Goal: Task Accomplishment & Management: Use online tool/utility

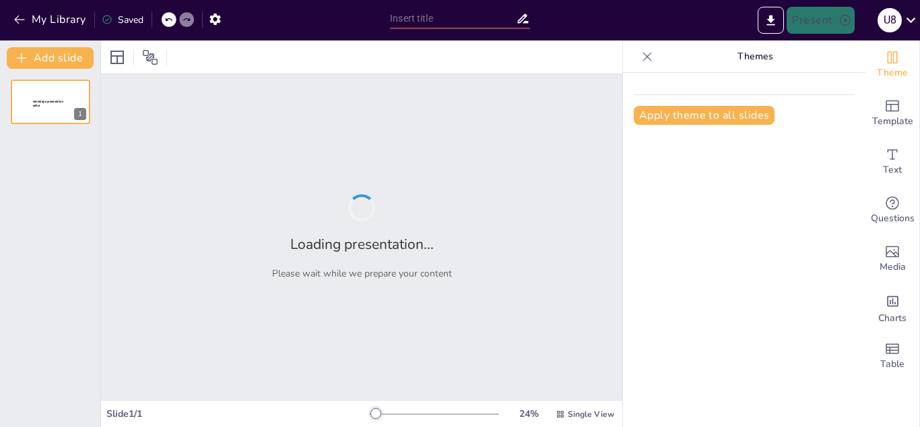
type input "Komitmen WANDOYO dalam Menyediakan Solusi Hukum yang Efektif"
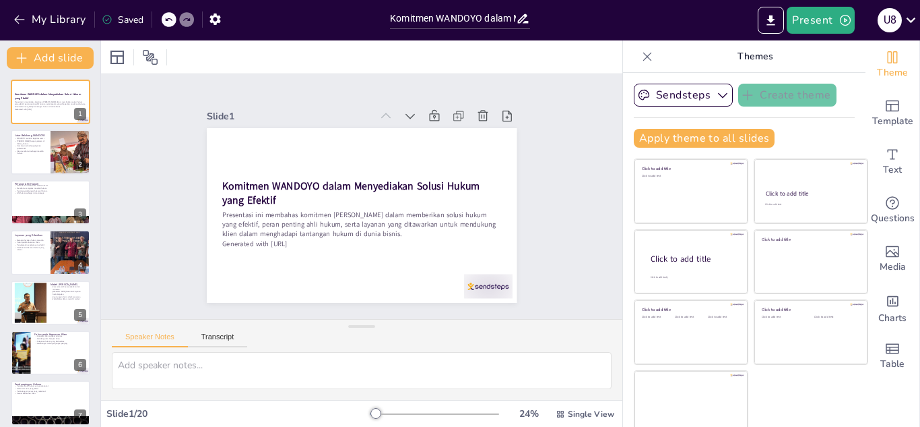
checkbox input "true"
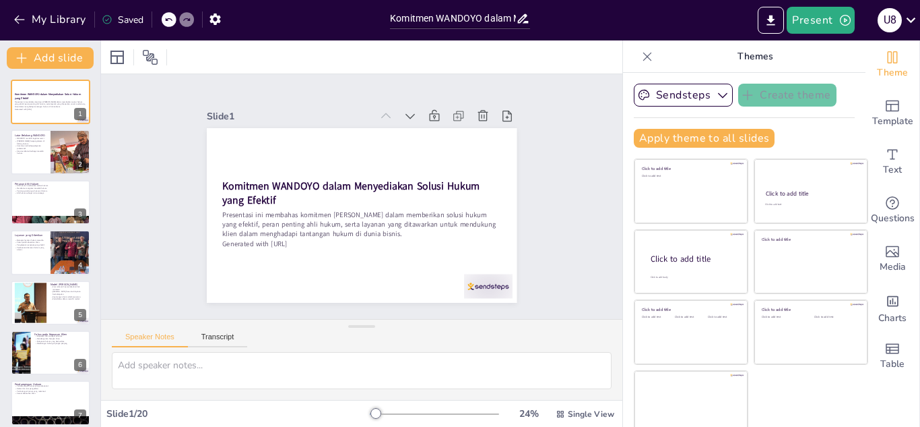
checkbox input "true"
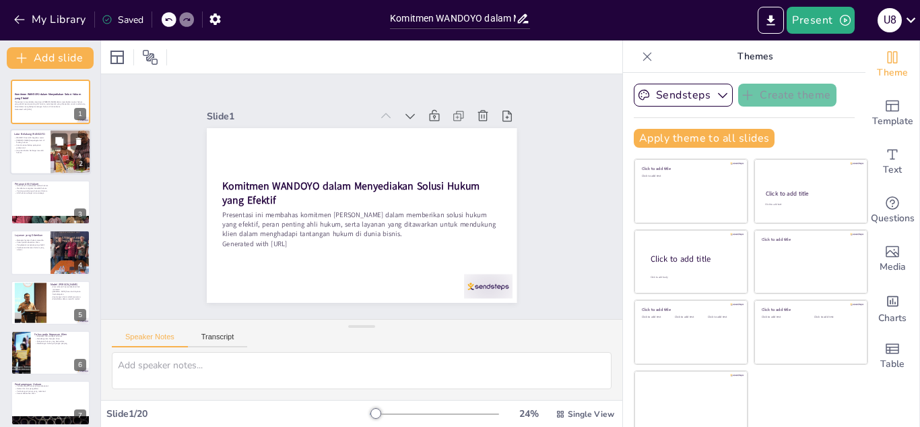
checkbox input "true"
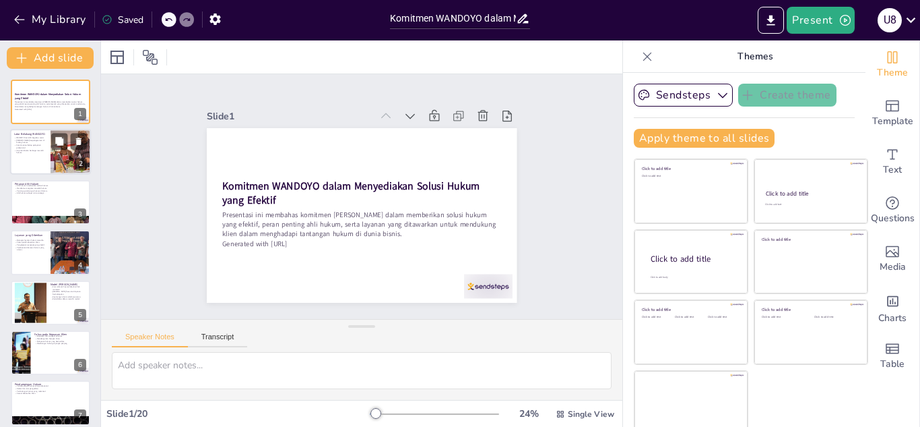
checkbox input "true"
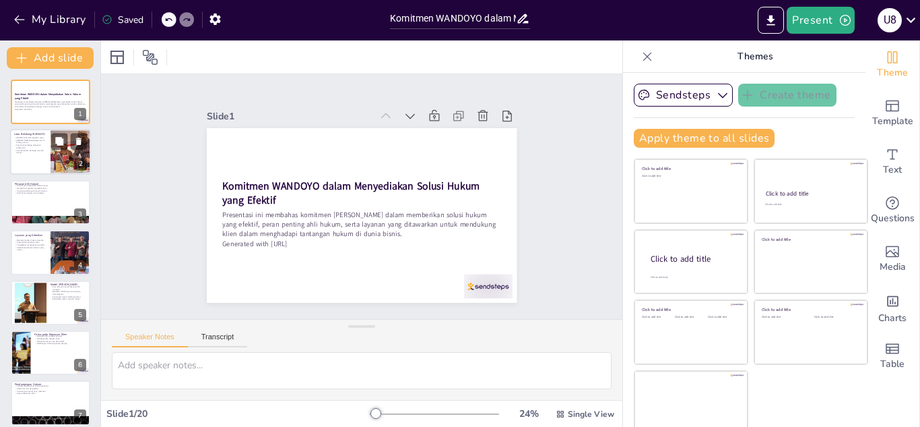
click at [64, 156] on div at bounding box center [71, 152] width 82 height 46
checkbox input "true"
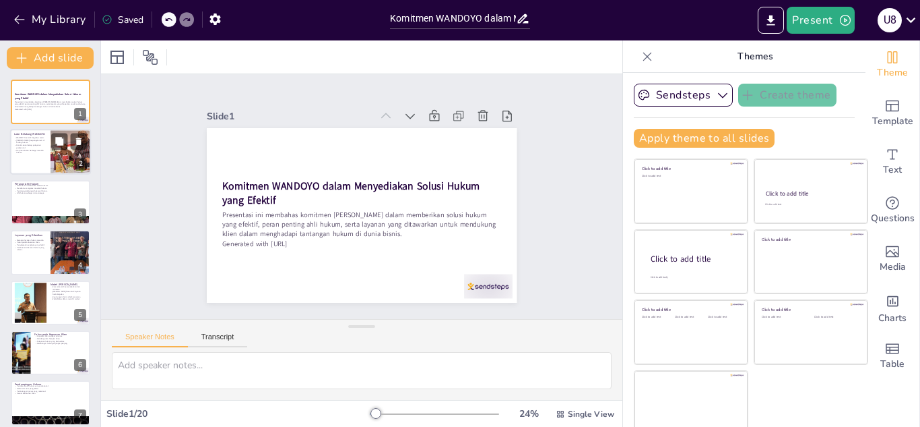
checkbox input "true"
type textarea "Legalitas merupakan aspek penting bagi sebuah kantor hukum. [PERSON_NAME] memil…"
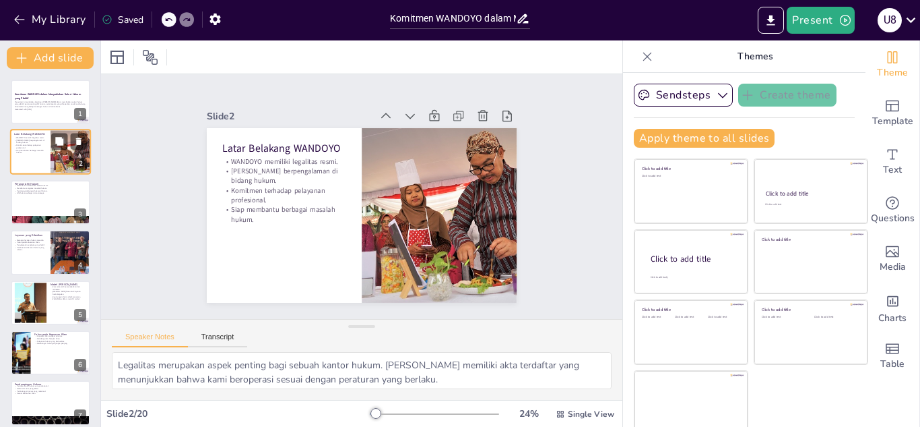
checkbox input "true"
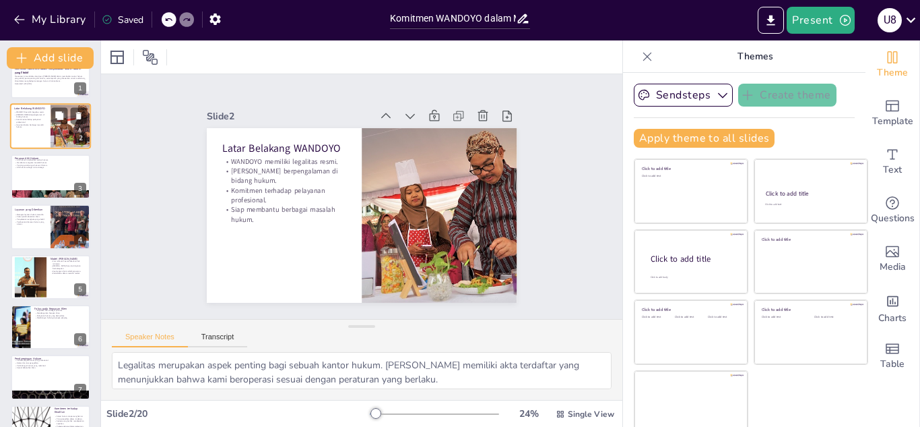
checkbox input "true"
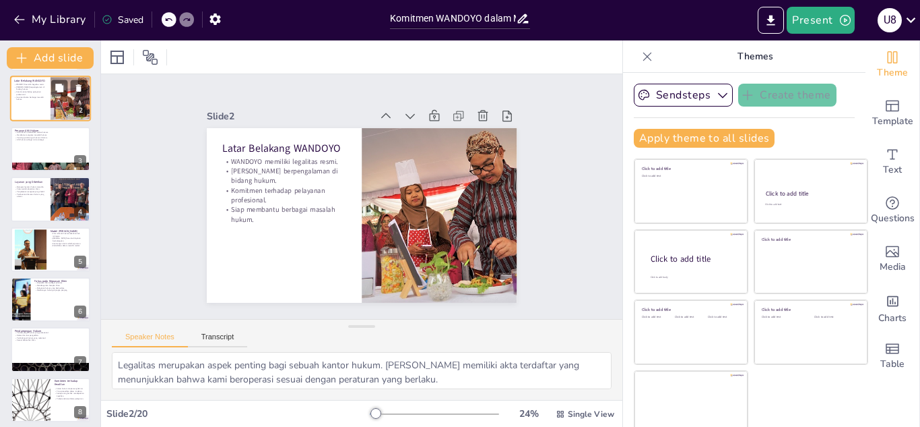
checkbox input "true"
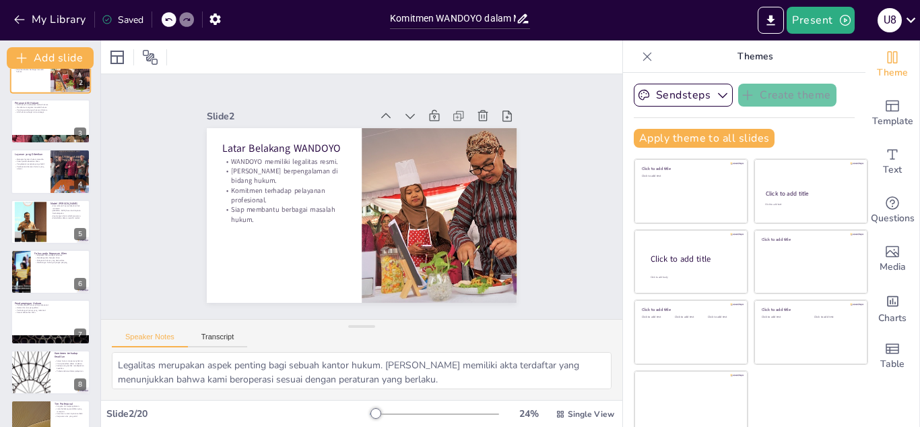
checkbox input "true"
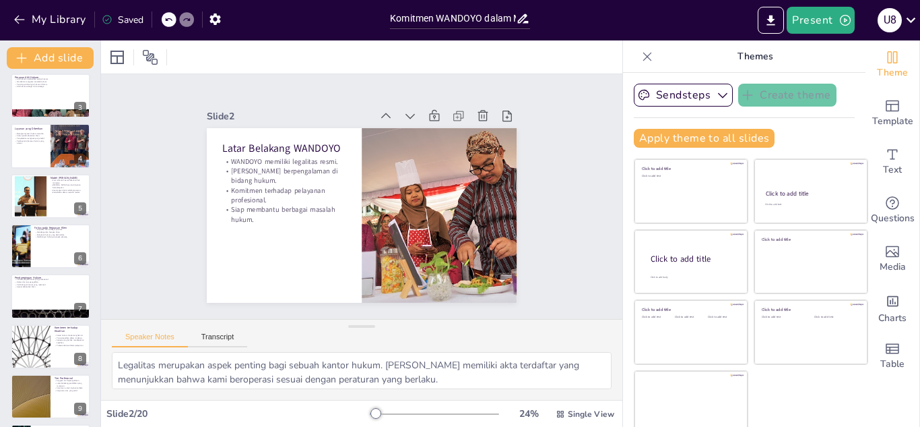
checkbox input "true"
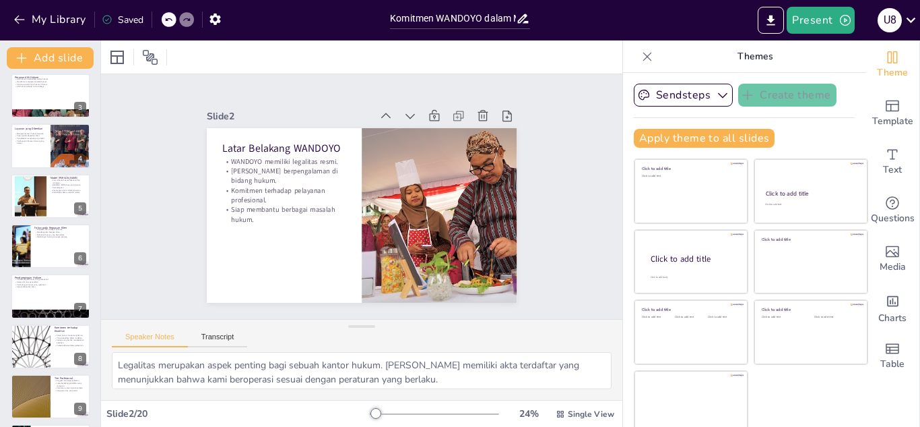
checkbox input "true"
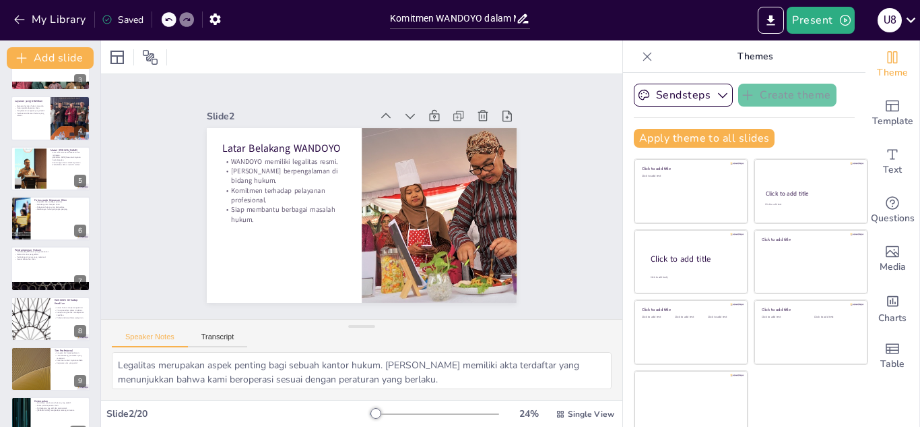
checkbox input "true"
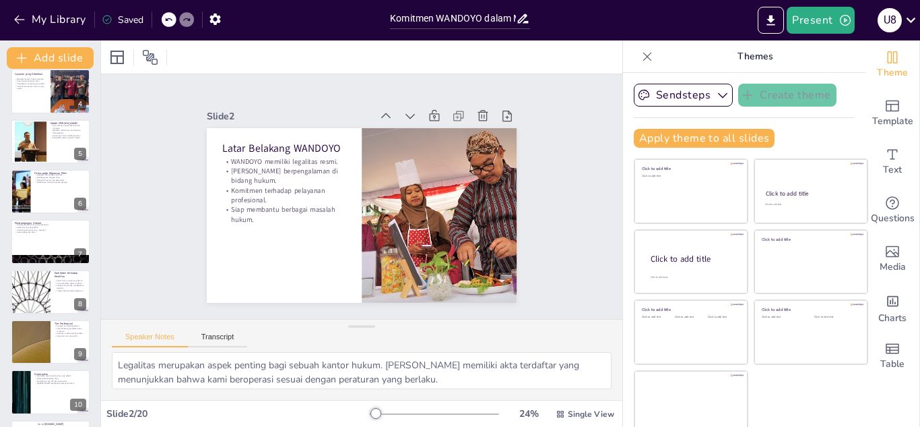
checkbox input "true"
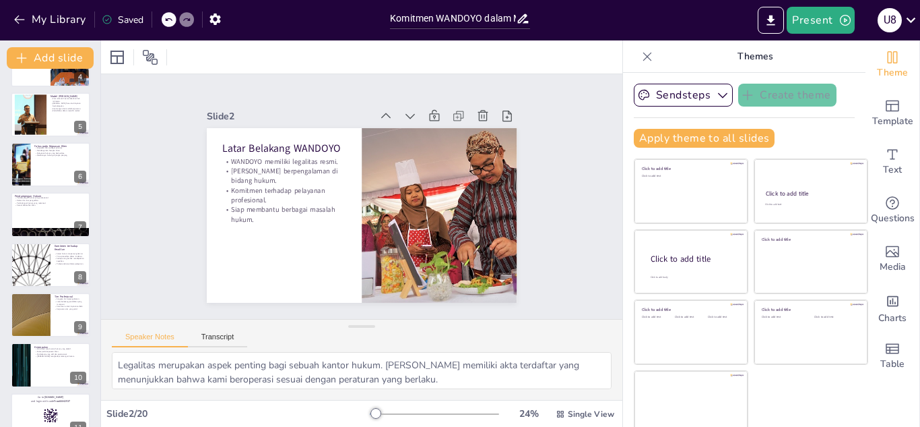
checkbox input "true"
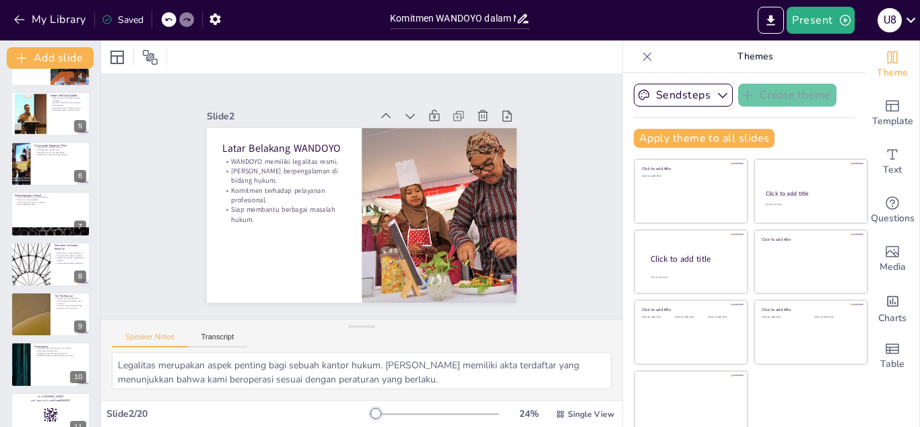
scroll to position [296, 0]
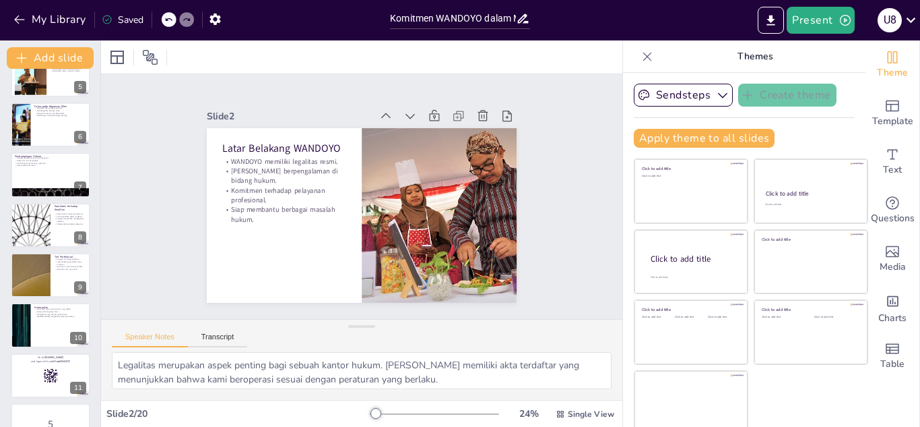
checkbox input "true"
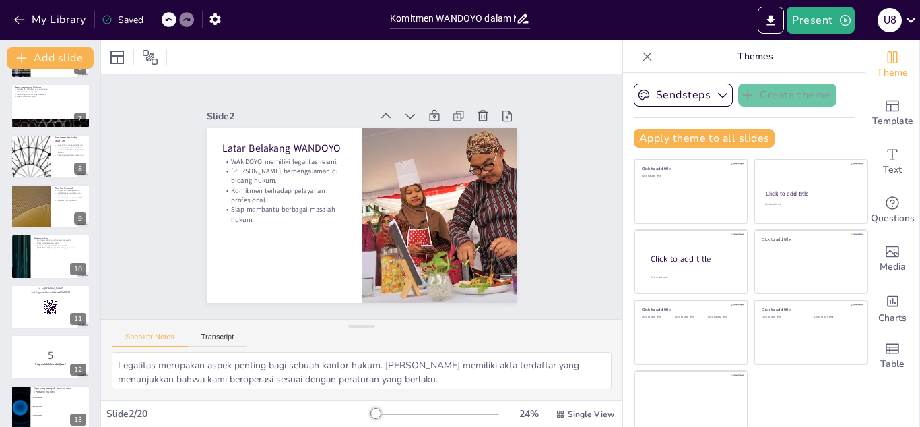
checkbox input "true"
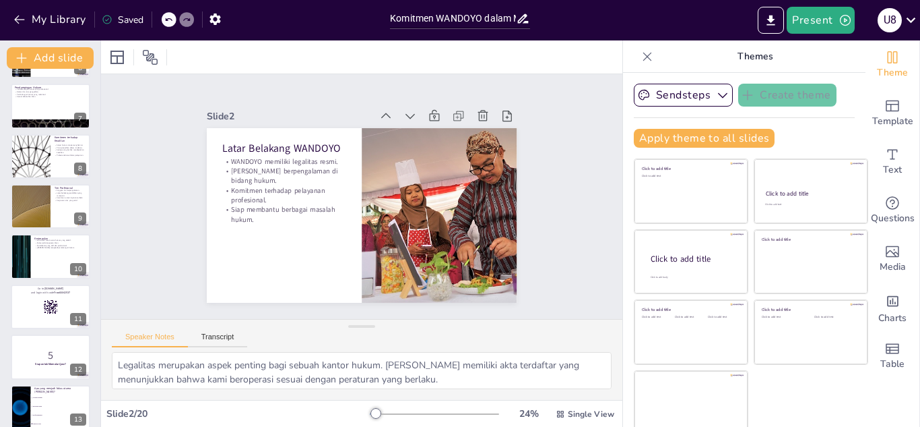
click at [64, 156] on p "Profesionalisme dalam pelayanan." at bounding box center [71, 155] width 32 height 3
checkbox input "true"
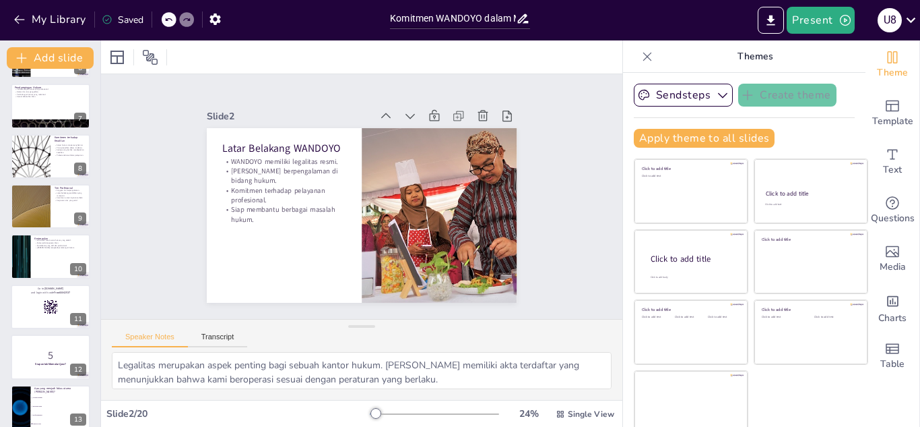
checkbox input "true"
type textarea "Kami percaya bahwa solusi hukum harus diberikan tanpa prasangka. Setiap klien b…"
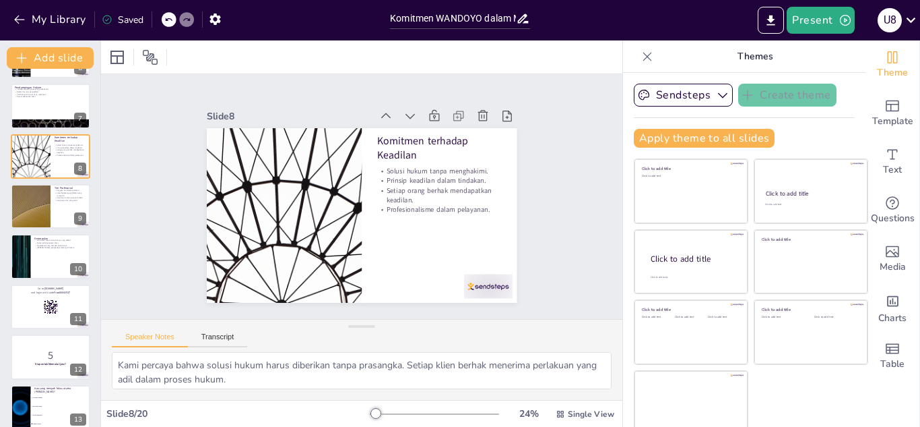
scroll to position [205, 0]
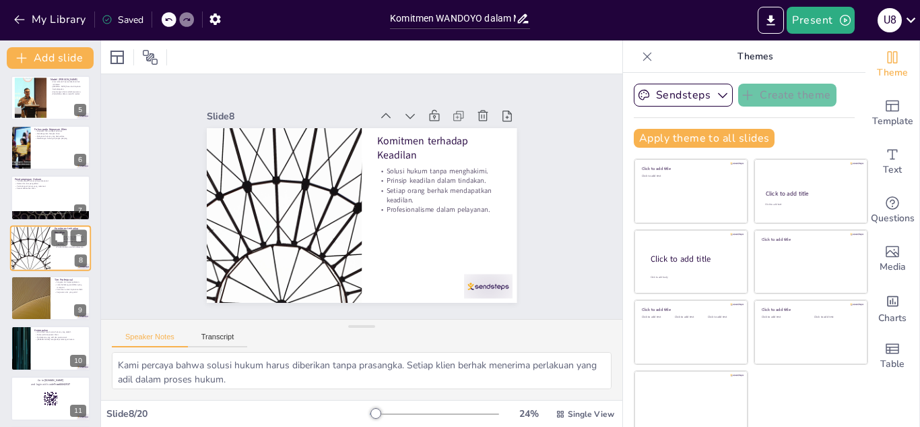
checkbox input "true"
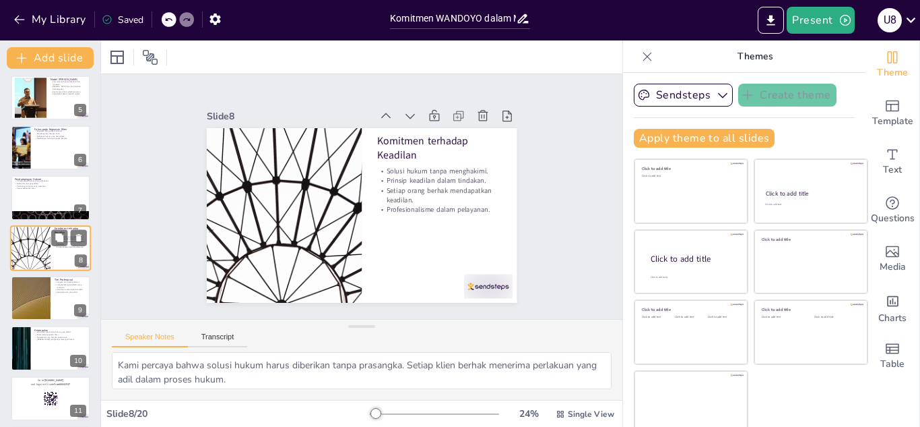
checkbox input "true"
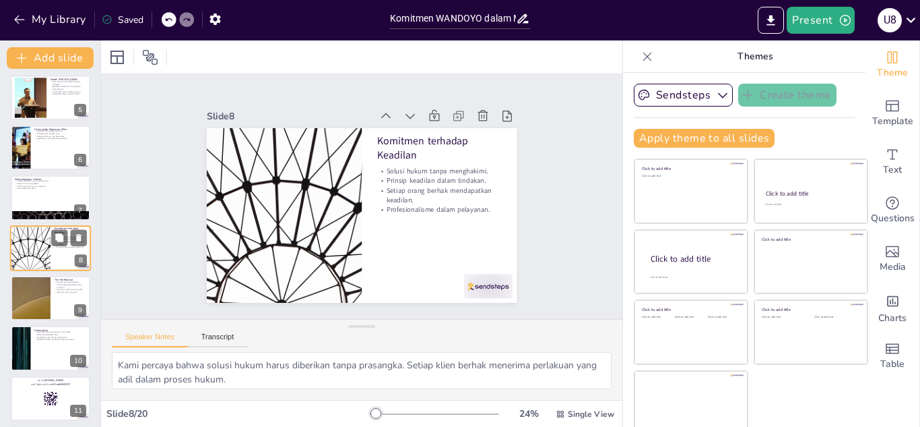
checkbox input "true"
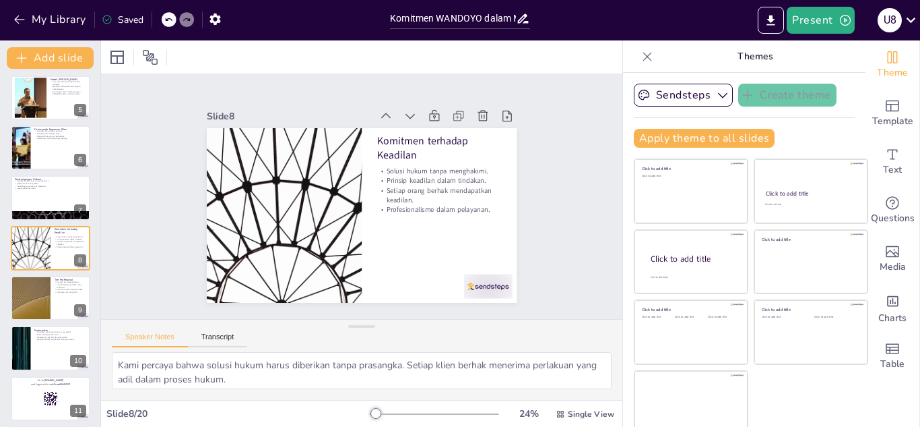
checkbox input "true"
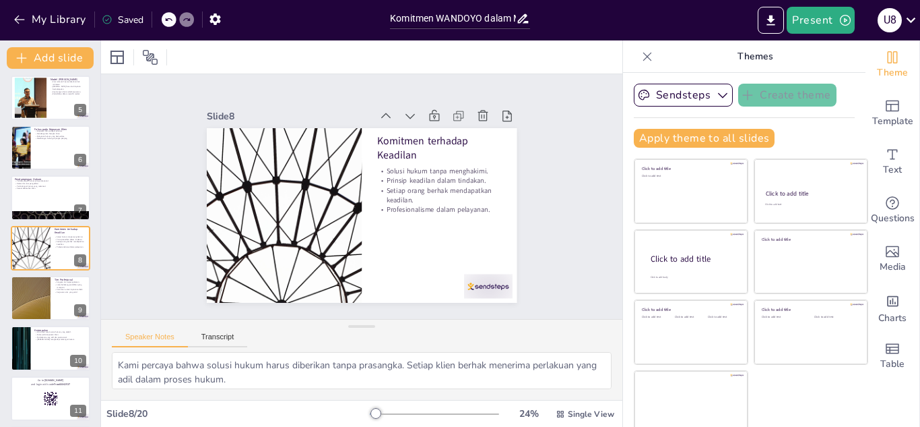
click at [60, 272] on div "Komitmen WANDOYO dalam Menyediakan Solusi Hukum yang Efektif Presentasi ini mem…" at bounding box center [50, 373] width 100 height 997
checkbox input "true"
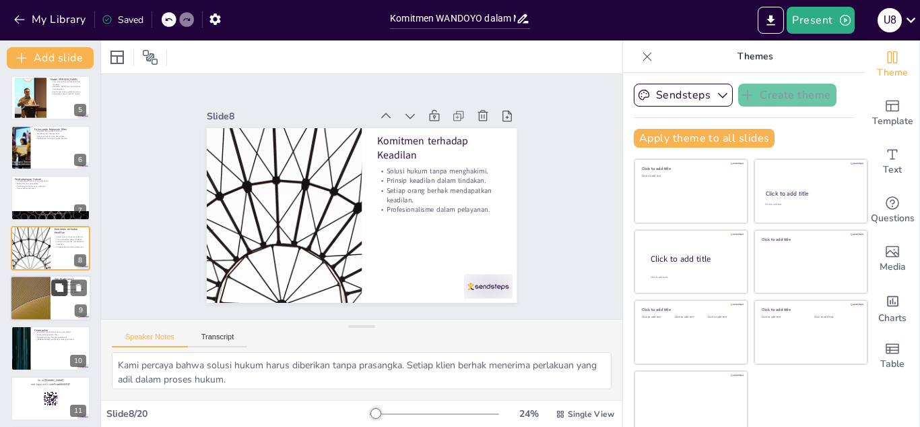
checkbox input "true"
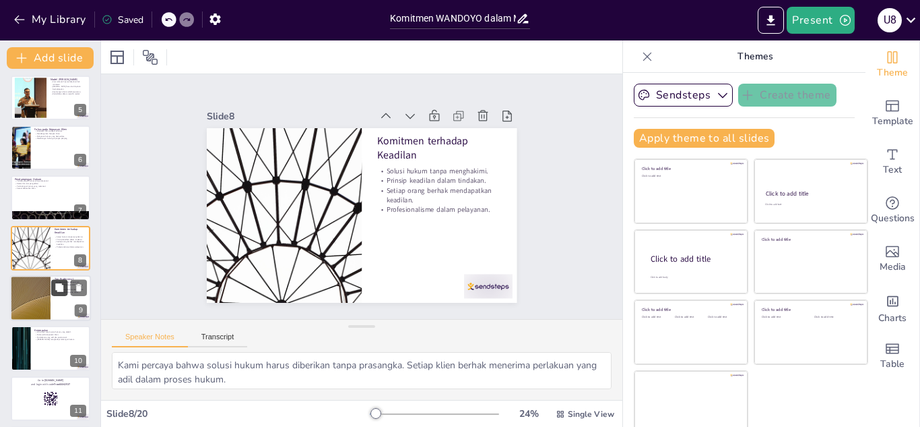
checkbox input "true"
click at [59, 289] on icon at bounding box center [59, 287] width 8 height 8
type textarea "Setiap anggota tim kami memiliki pengalaman yang luas di bidang hukum, sehingga…"
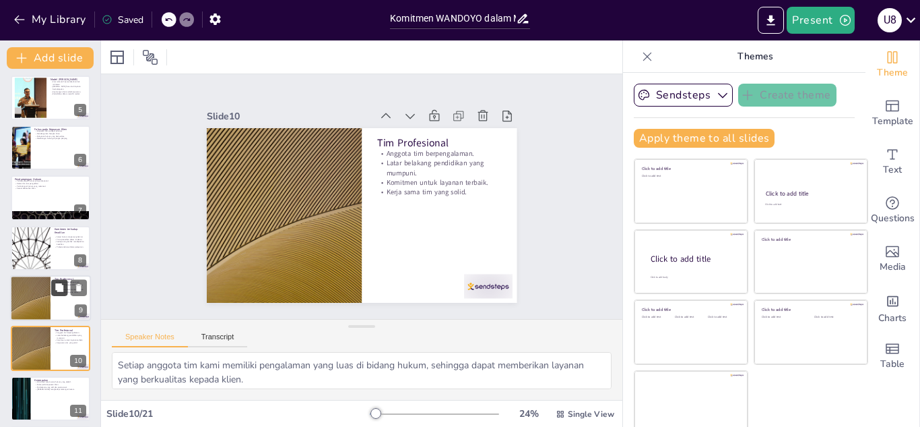
checkbox input "true"
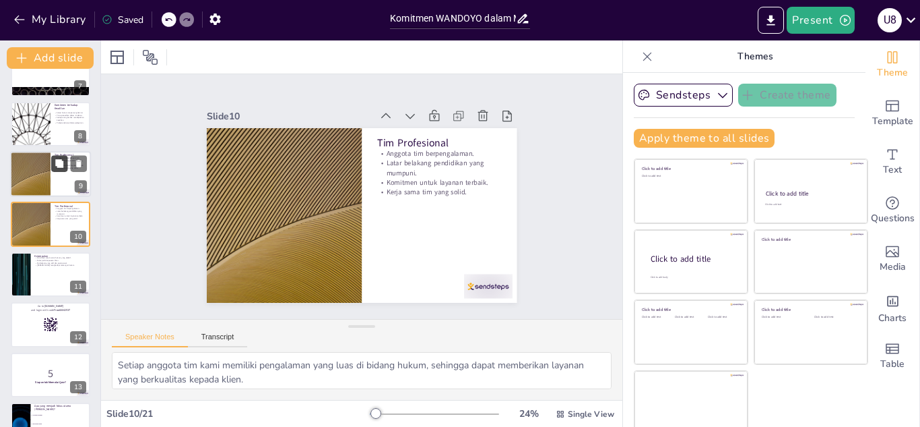
checkbox input "true"
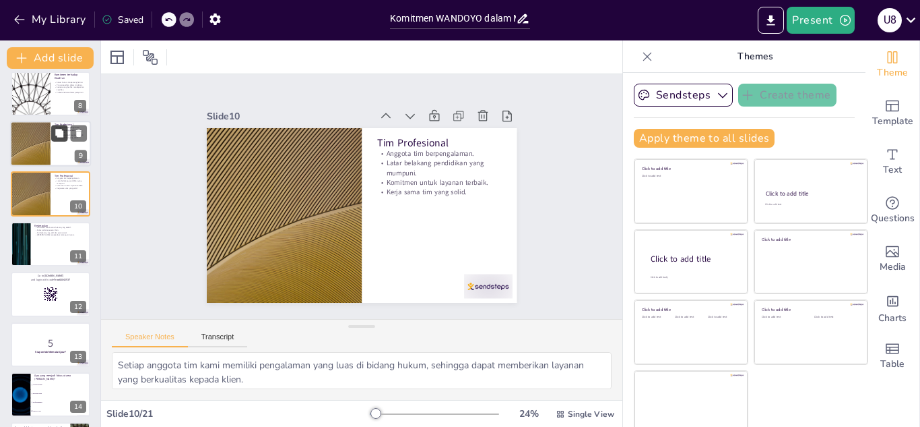
checkbox input "true"
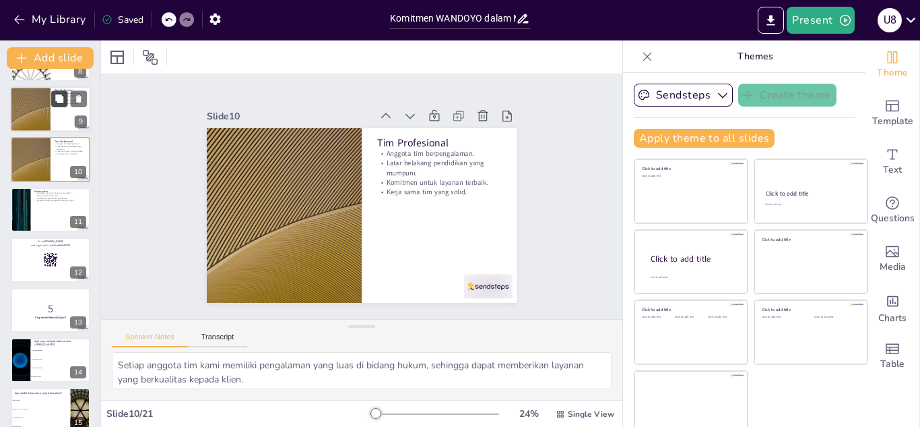
checkbox input "true"
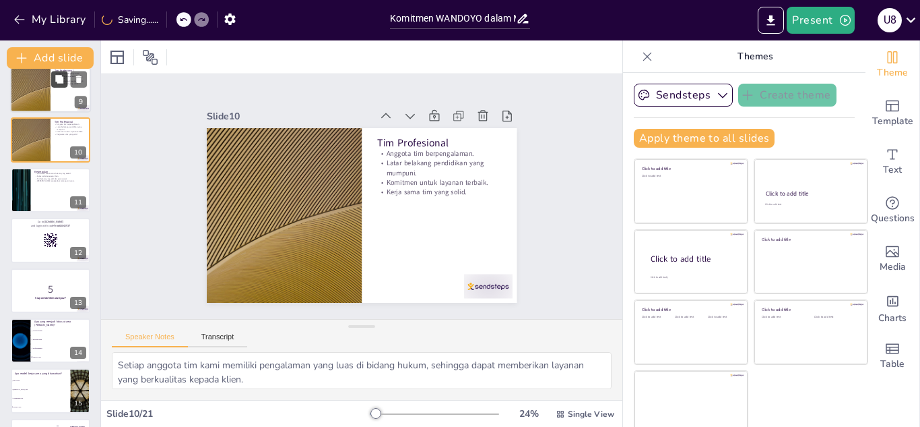
checkbox input "true"
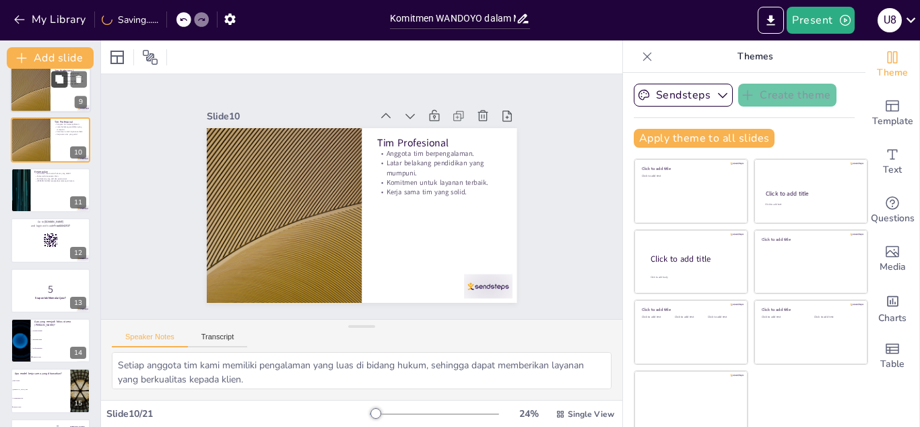
checkbox input "true"
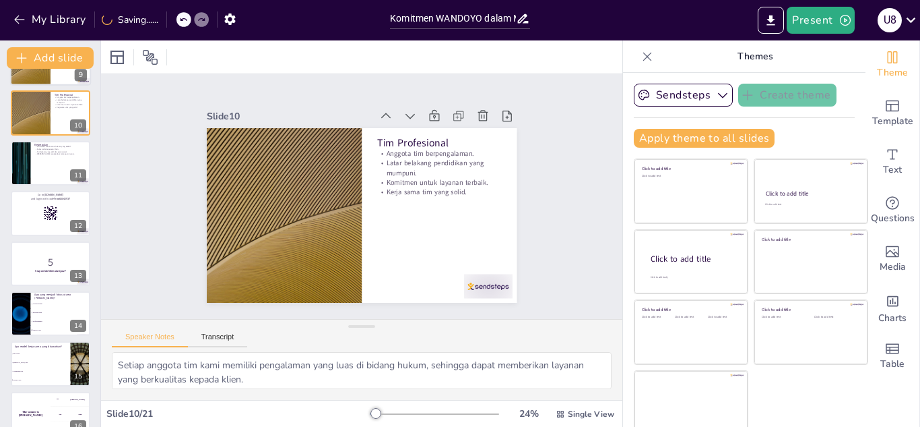
checkbox input "true"
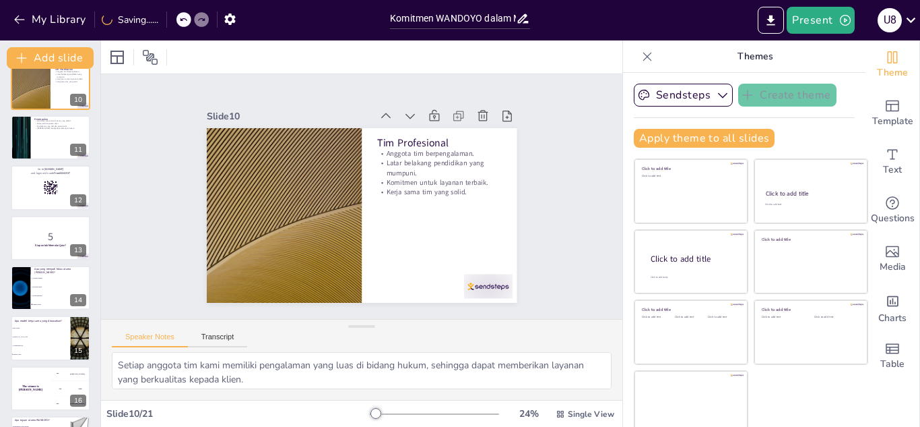
checkbox input "true"
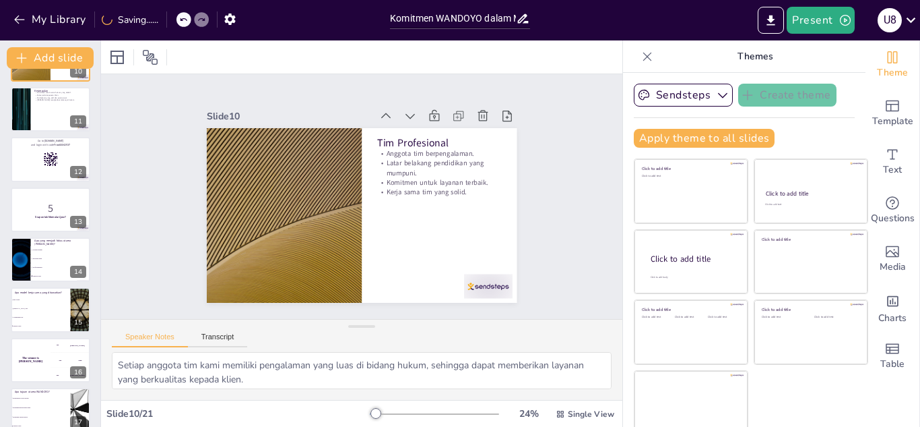
checkbox input "true"
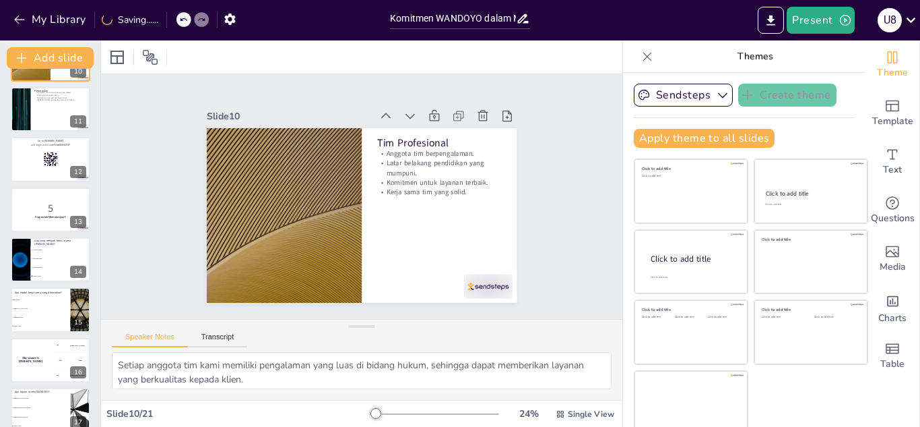
checkbox input "true"
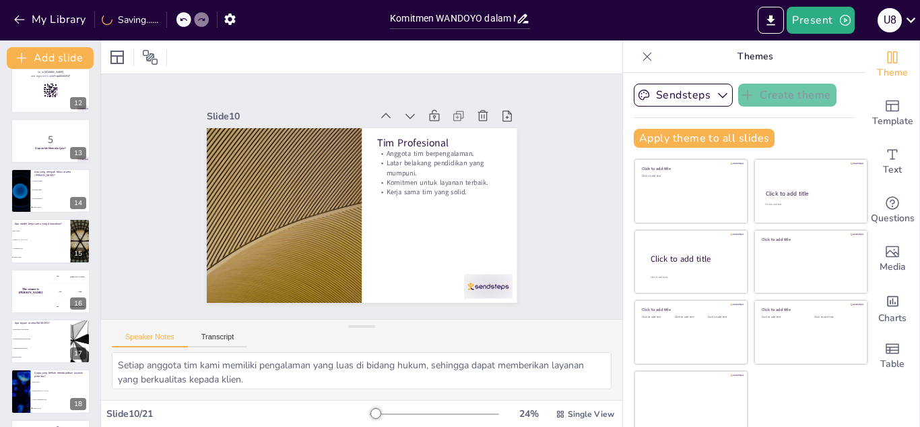
checkbox input "true"
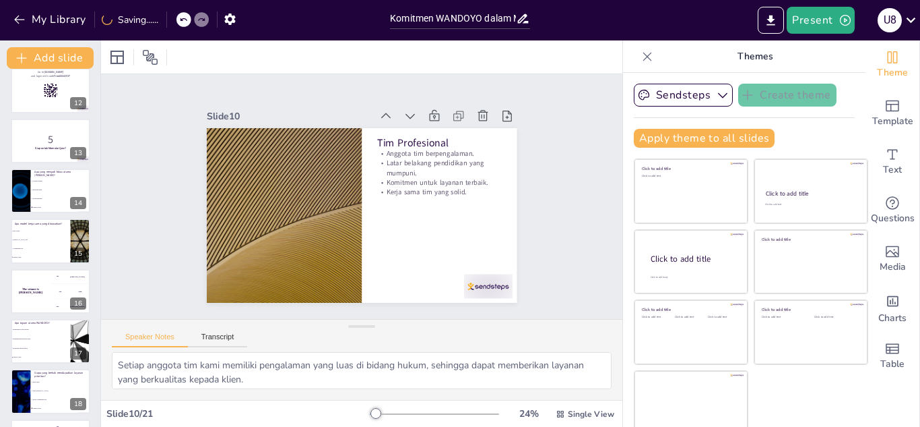
checkbox input "true"
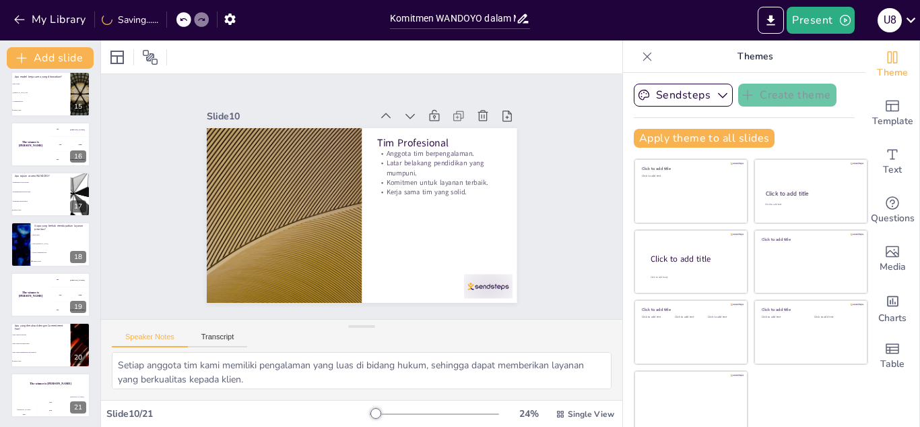
scroll to position [711, 0]
checkbox input "true"
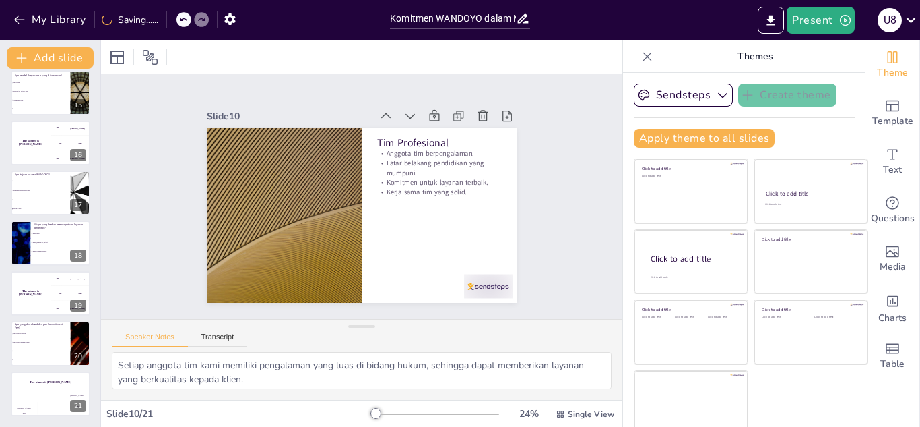
checkbox input "true"
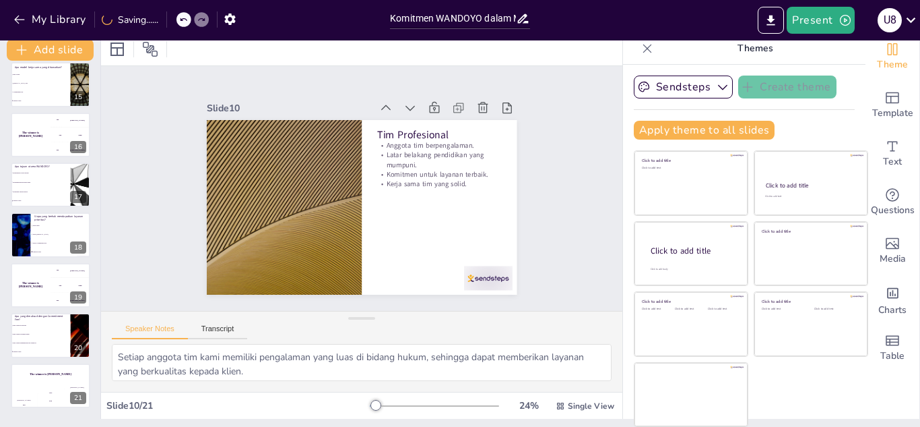
checkbox input "true"
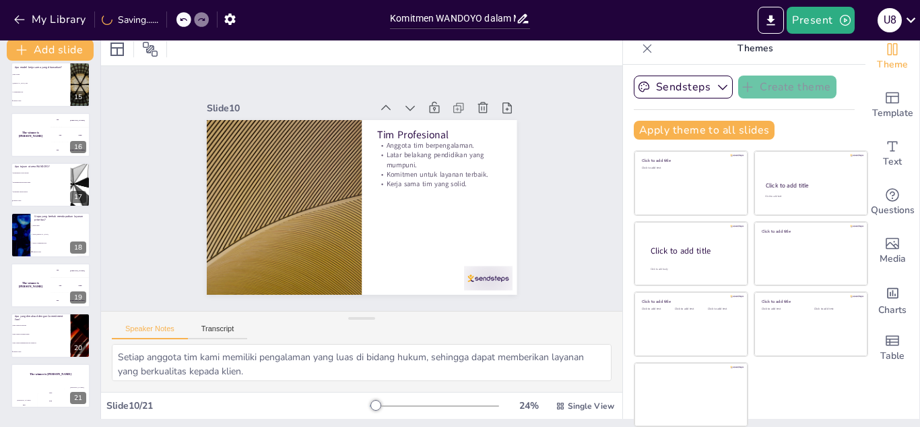
checkbox input "true"
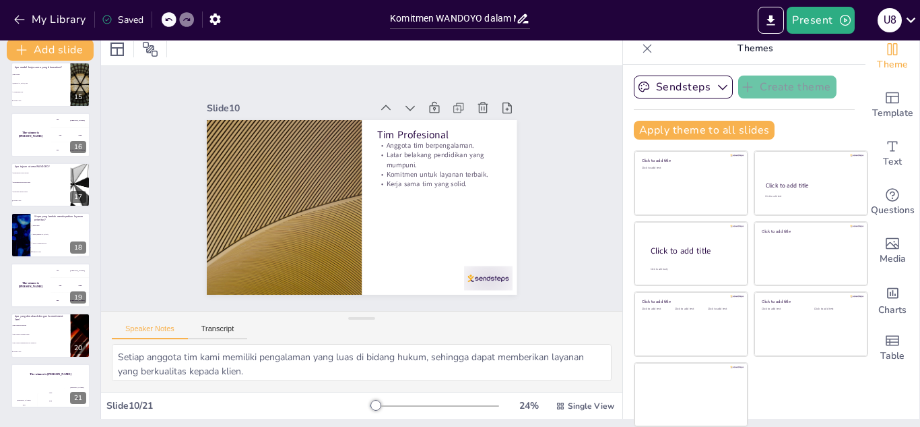
checkbox input "true"
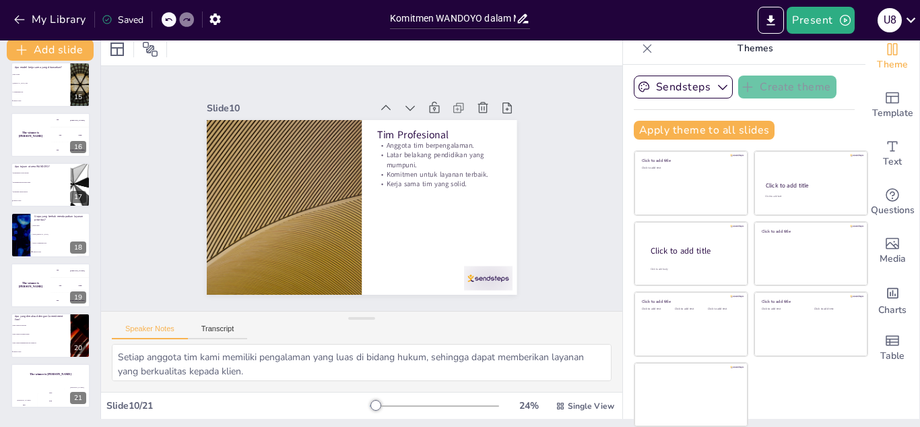
checkbox input "true"
